Goal: Information Seeking & Learning: Learn about a topic

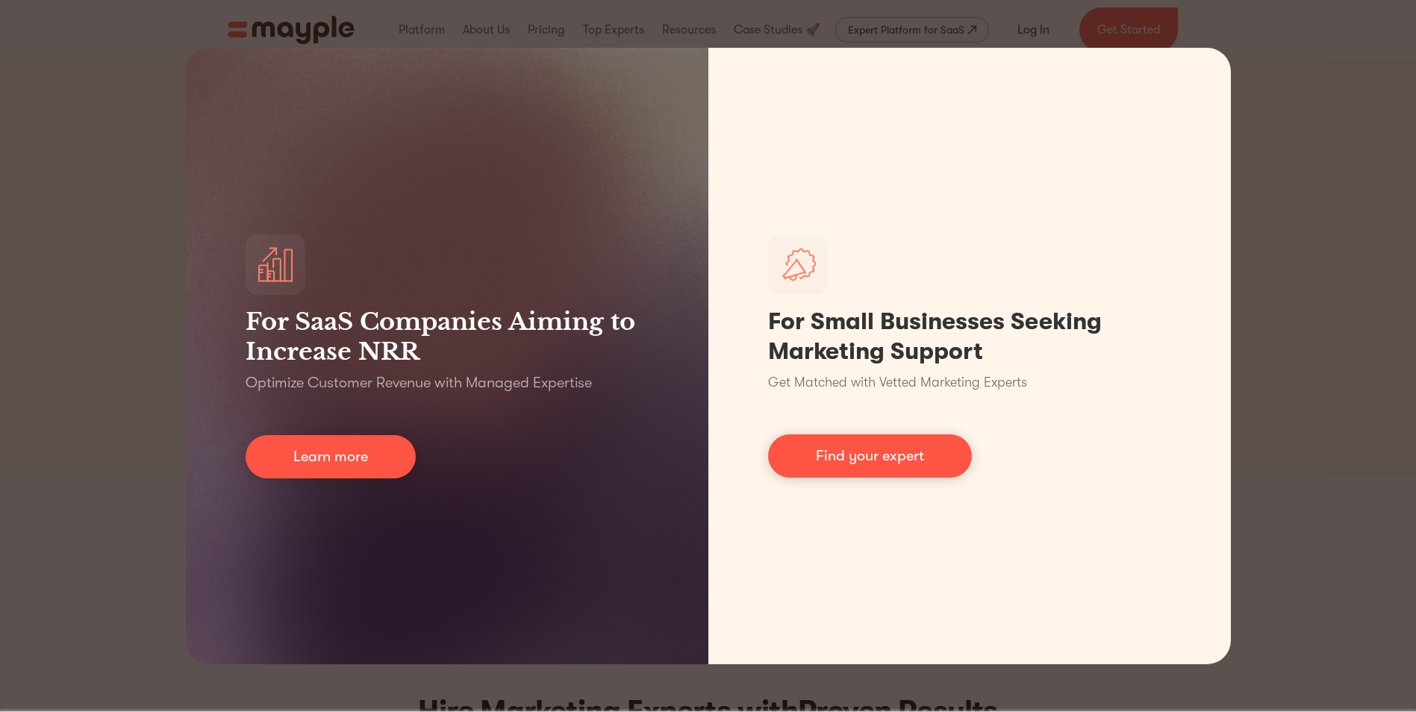
click at [1320, 263] on div "For SaaS Companies Aiming to Increase NRR Optimize Customer Revenue with Manage…" at bounding box center [708, 356] width 1416 height 712
click at [1259, 275] on div "For SaaS Companies Aiming to Increase NRR Optimize Customer Revenue with Manage…" at bounding box center [708, 356] width 1416 height 712
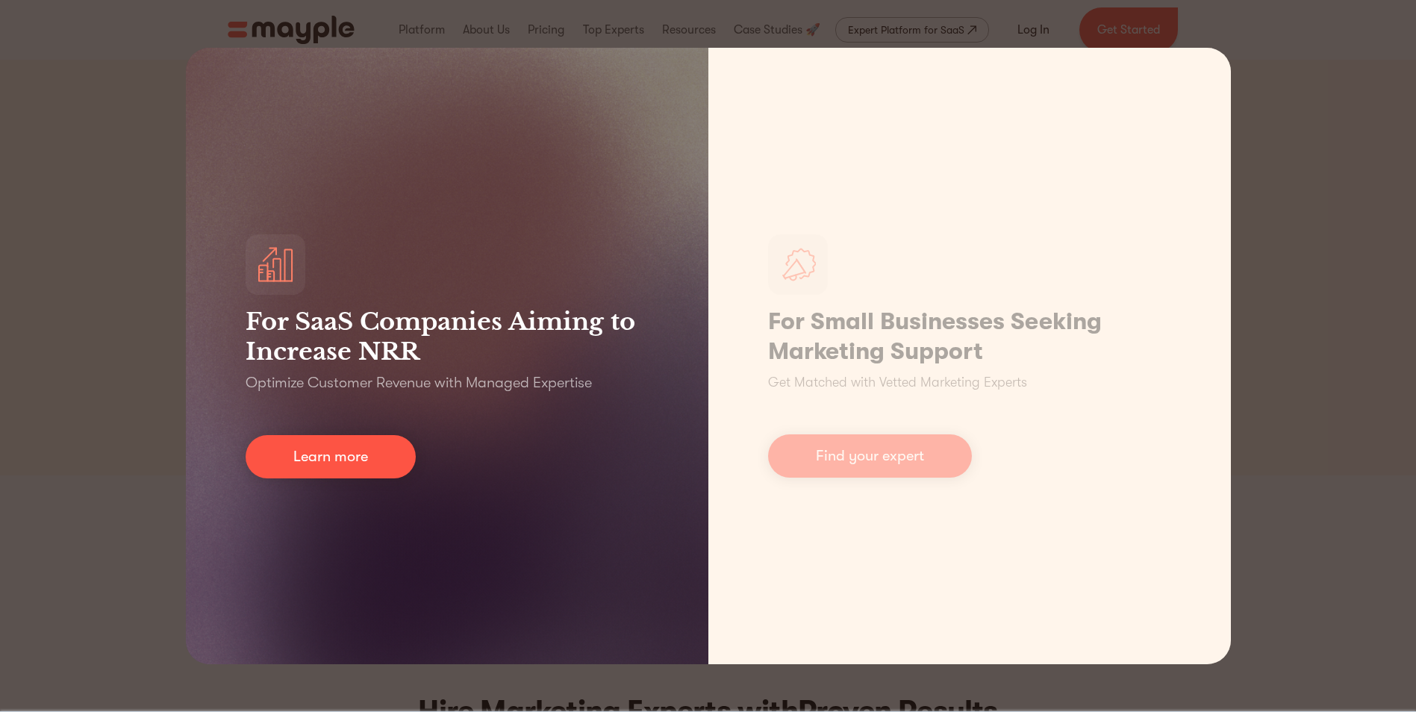
click at [553, 404] on div "For SaaS Companies Aiming to Increase NRR Optimize Customer Revenue with Manage…" at bounding box center [447, 356] width 522 height 616
click at [377, 440] on link "Learn more" at bounding box center [331, 456] width 170 height 43
click at [369, 448] on link "Learn more" at bounding box center [331, 456] width 170 height 43
